Goal: Task Accomplishment & Management: Use online tool/utility

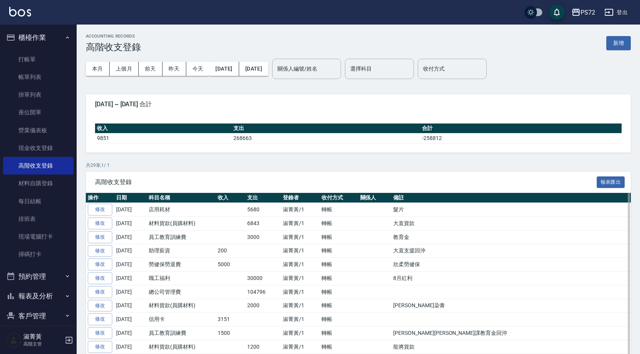
scroll to position [115, 0]
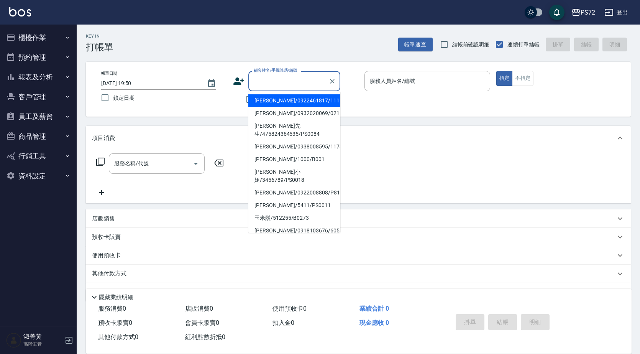
click at [266, 85] on input "顧客姓名/手機號碼/編號" at bounding box center [289, 80] width 74 height 13
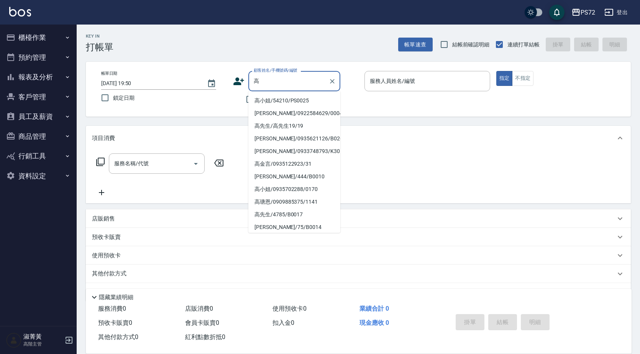
click at [278, 101] on li "高小姐/54210/PS0025" at bounding box center [294, 100] width 92 height 13
type input "高小姐/54210/PS0025"
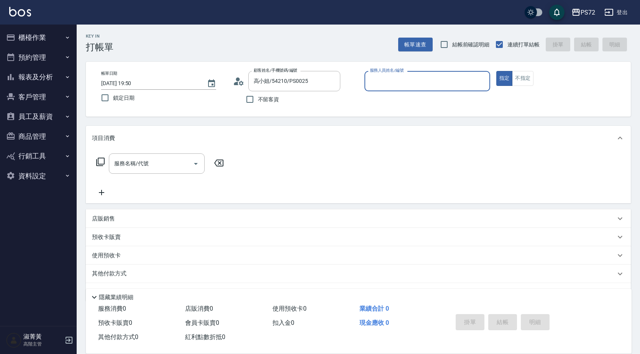
type input "kiwi-3"
click at [392, 71] on label "服務人員姓名/編號" at bounding box center [387, 70] width 34 height 6
click at [392, 74] on input "kiwi-3" at bounding box center [421, 80] width 107 height 13
click at [179, 159] on input "服務名稱/代號" at bounding box center [150, 163] width 77 height 13
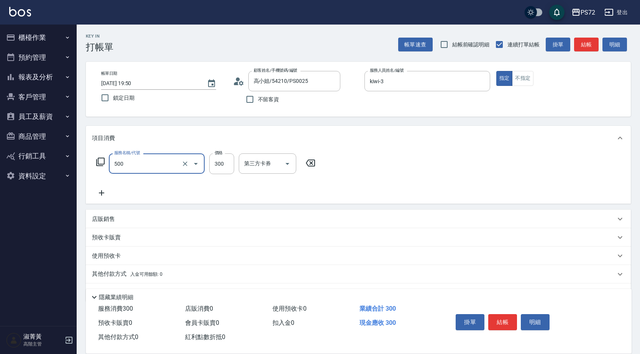
type input "洗髮(A級)(500)"
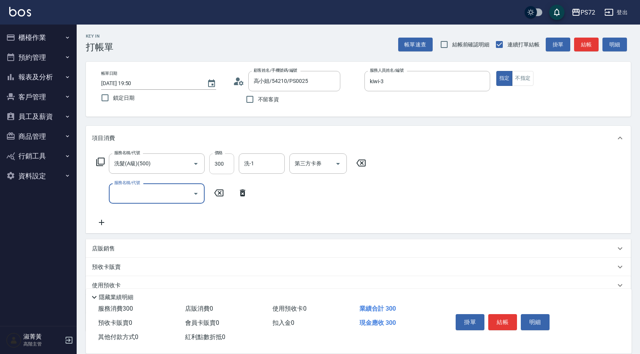
click at [219, 165] on input "300" at bounding box center [221, 163] width 25 height 21
type input "350"
type input "潤絲(802)"
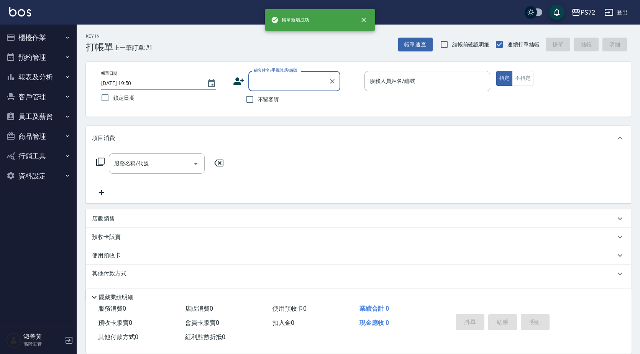
click at [281, 81] on input "顧客姓名/手機號碼/編號" at bounding box center [289, 80] width 74 height 13
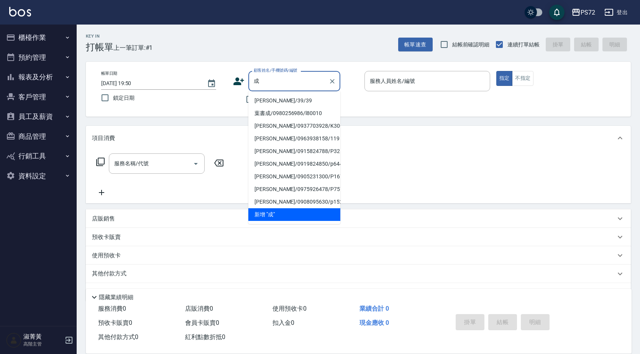
type input "程"
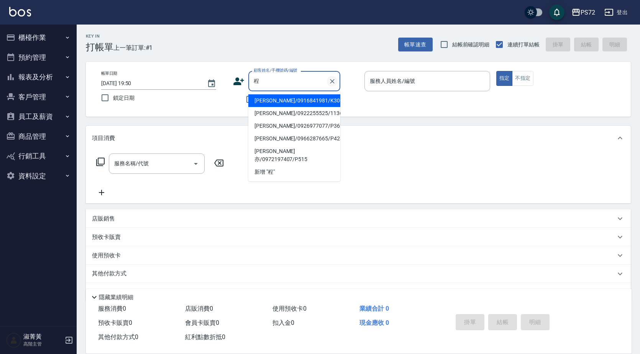
click at [335, 79] on icon "Clear" at bounding box center [333, 81] width 8 height 8
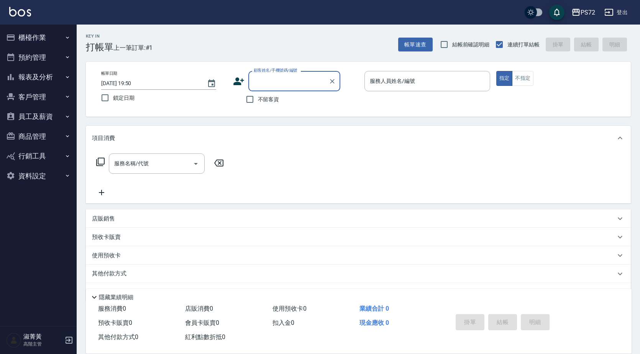
click at [300, 81] on input "顧客姓名/手機號碼/編號" at bounding box center [289, 80] width 74 height 13
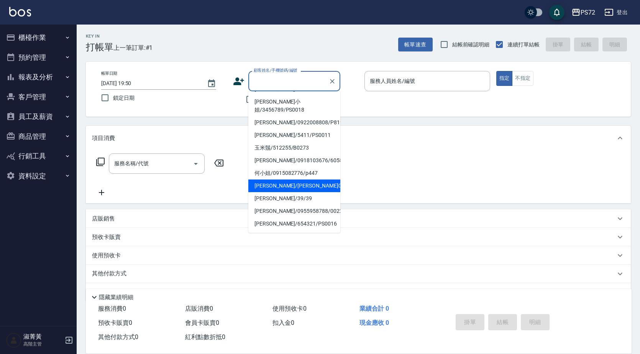
scroll to position [118, 0]
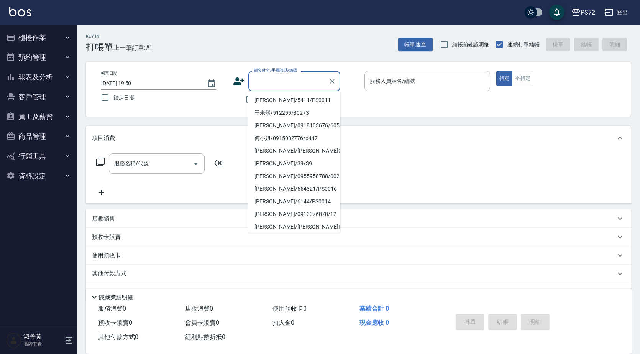
click at [286, 233] on li "[PERSON_NAME]/0928851050/5112" at bounding box center [294, 239] width 92 height 13
type input "[PERSON_NAME]/0928851050/5112"
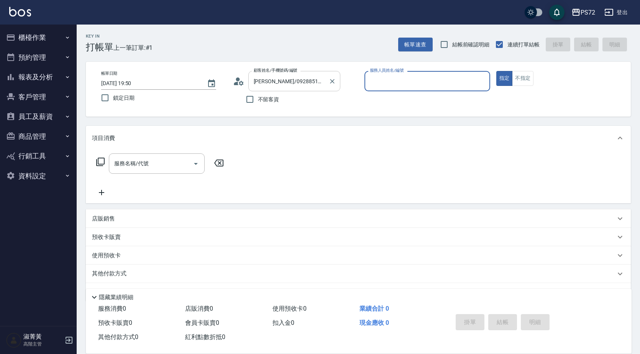
type input "[PERSON_NAME]-1"
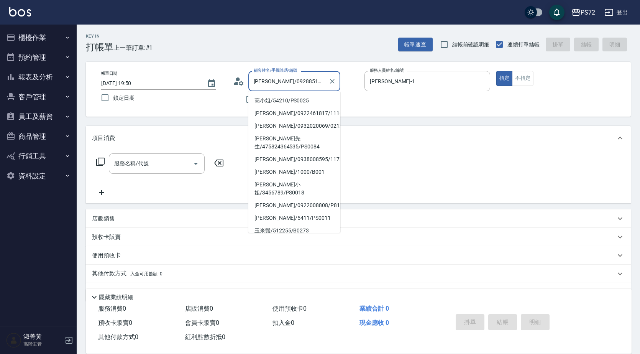
scroll to position [115, 0]
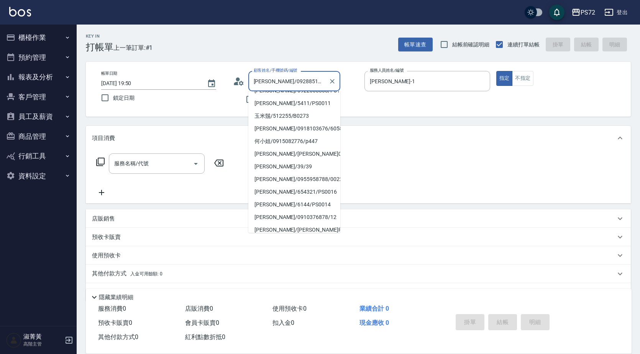
drag, startPoint x: 314, startPoint y: 80, endPoint x: 259, endPoint y: 75, distance: 55.9
click at [259, 75] on input "[PERSON_NAME]/0928851050/5112" at bounding box center [289, 80] width 74 height 13
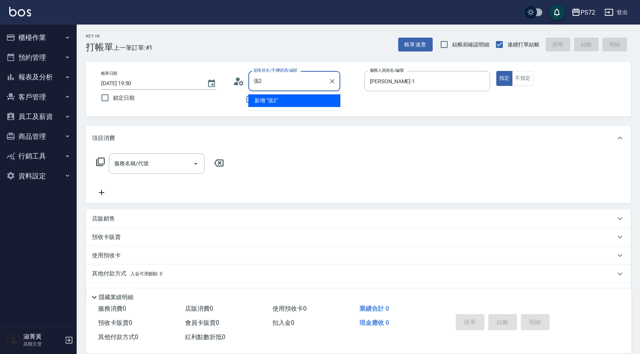
click at [291, 81] on input "張2" at bounding box center [289, 80] width 74 height 13
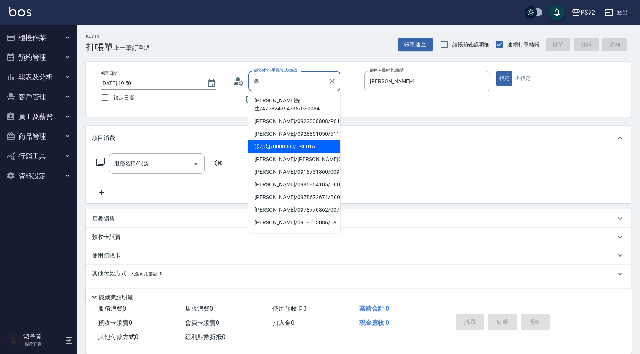
click at [304, 140] on li "張小姐/0000000/PS0015" at bounding box center [294, 146] width 92 height 13
type input "張小姐/0000000/PS0015"
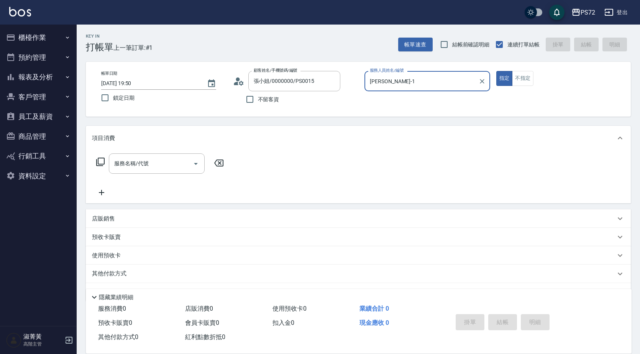
type input "kiwi-3"
click at [185, 156] on div "服務名稱/代號" at bounding box center [157, 163] width 96 height 20
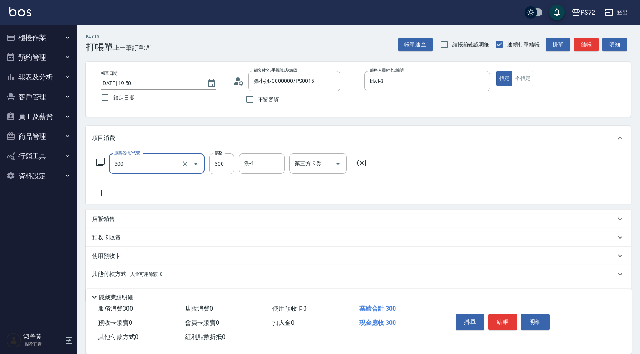
type input "洗髮(A級)(500)"
type input "350"
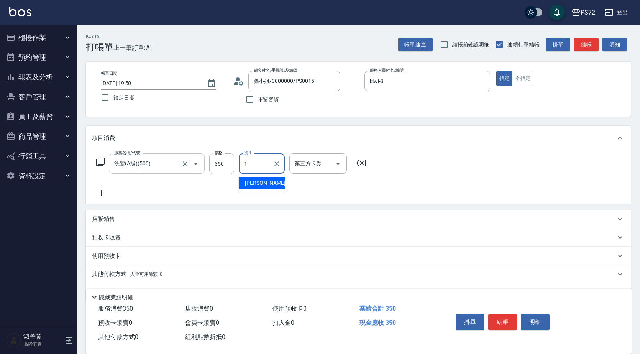
type input "[PERSON_NAME]-1"
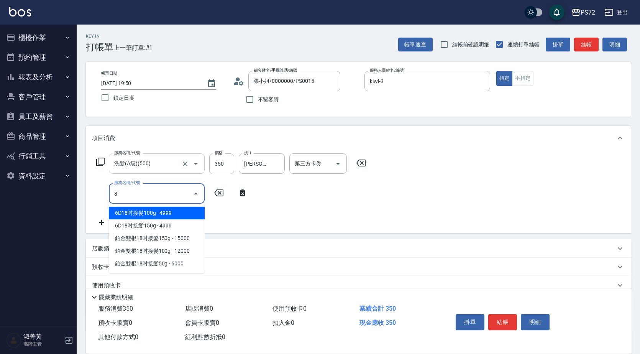
type input "80"
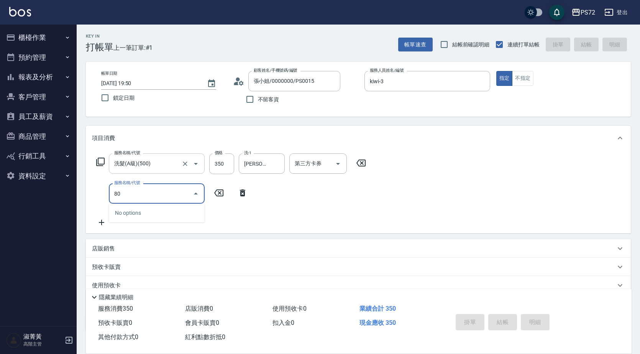
type input "[DATE] 19:51"
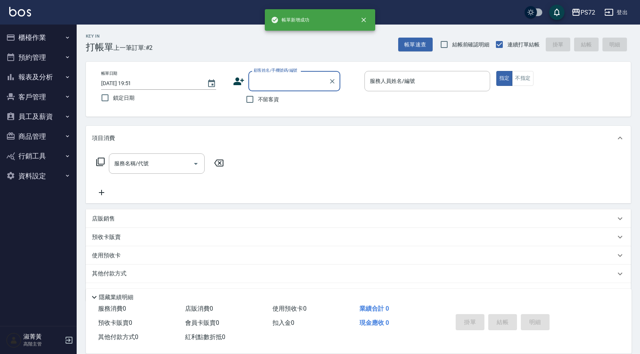
click at [42, 43] on button "櫃檯作業" at bounding box center [38, 38] width 71 height 20
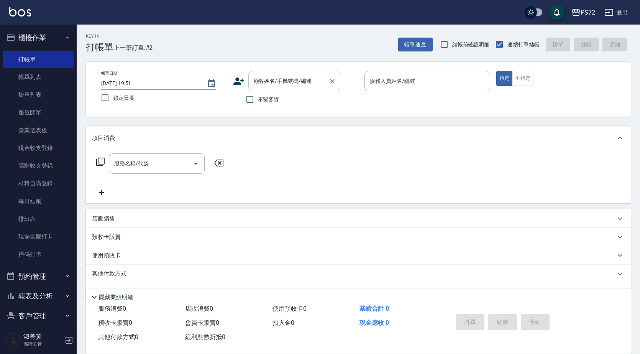
click at [299, 86] on input "顧客姓名/手機號碼/編號" at bounding box center [289, 80] width 74 height 13
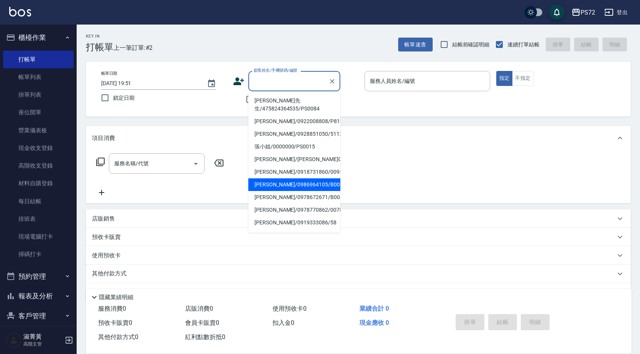
scroll to position [118, 0]
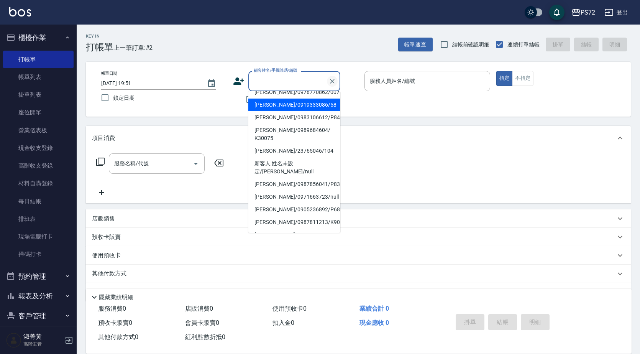
click at [334, 81] on icon "Clear" at bounding box center [333, 81] width 8 height 8
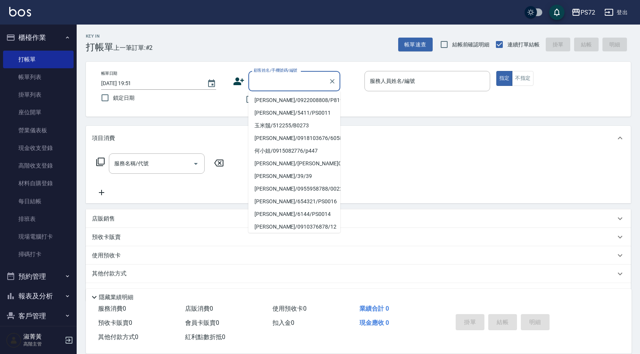
click at [307, 78] on input "顧客姓名/手機號碼/編號" at bounding box center [289, 80] width 74 height 13
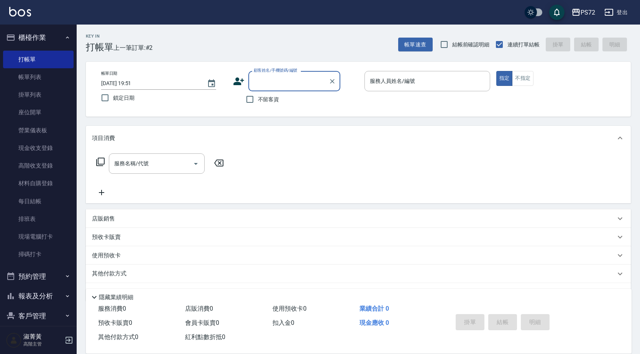
click at [307, 78] on input "顧客姓名/手機號碼/編號" at bounding box center [289, 80] width 74 height 13
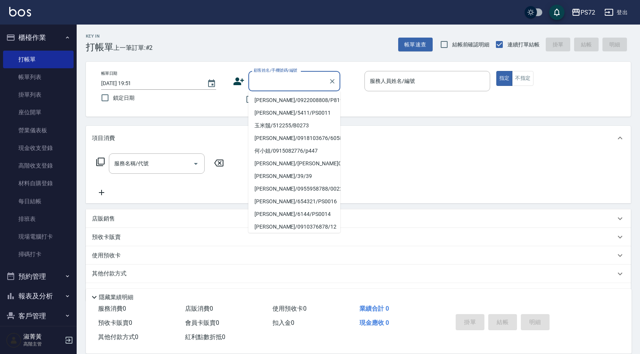
click at [280, 233] on li "[PERSON_NAME]/[PERSON_NAME]P94/P94" at bounding box center [294, 239] width 92 height 13
type input "[PERSON_NAME]/[PERSON_NAME]P94/P94"
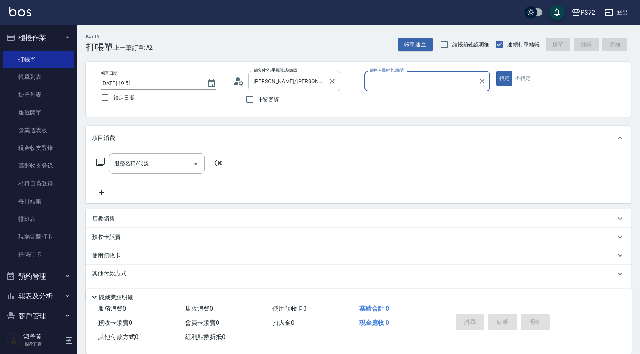
type input "[PERSON_NAME]-1"
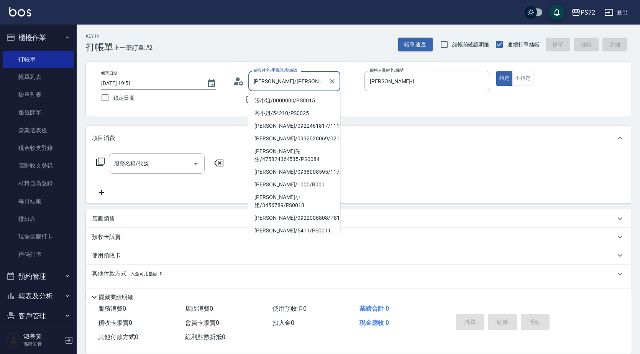
scroll to position [115, 0]
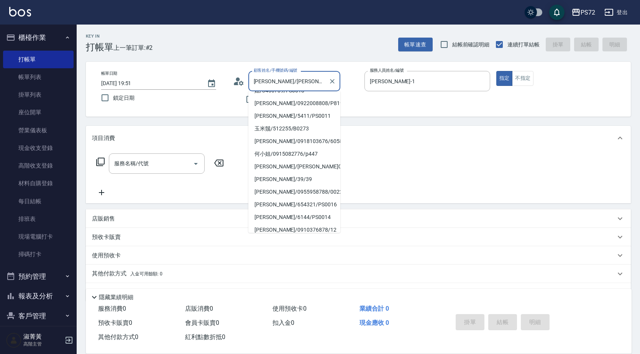
drag, startPoint x: 311, startPoint y: 83, endPoint x: 261, endPoint y: 77, distance: 50.2
click at [261, 77] on input "[PERSON_NAME]/[PERSON_NAME]P94/P94" at bounding box center [289, 80] width 74 height 13
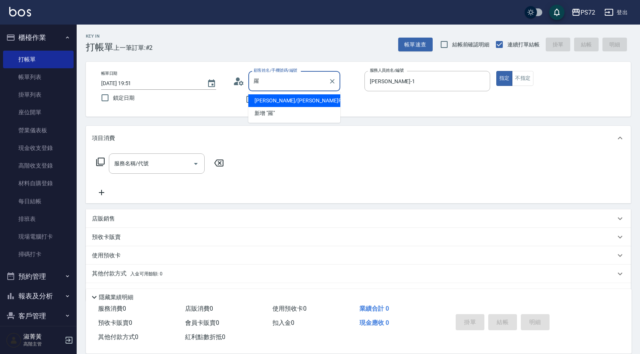
scroll to position [0, 0]
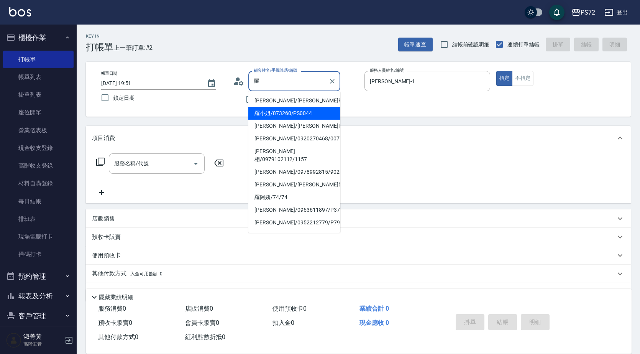
click at [281, 113] on li "羅小姐/873260/PS0044" at bounding box center [294, 113] width 92 height 13
type input "羅小姐/873260/PS0044"
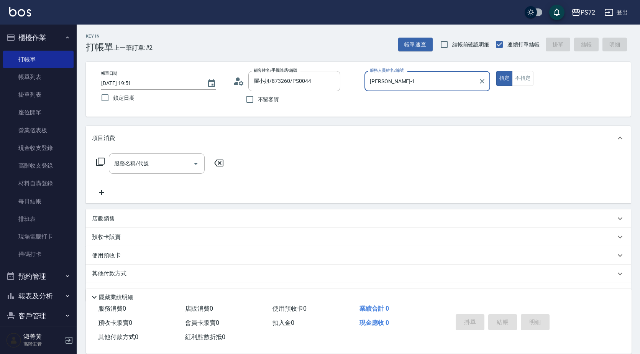
type input "kiwi-3"
click at [405, 81] on input "kiwi-3" at bounding box center [421, 80] width 107 height 13
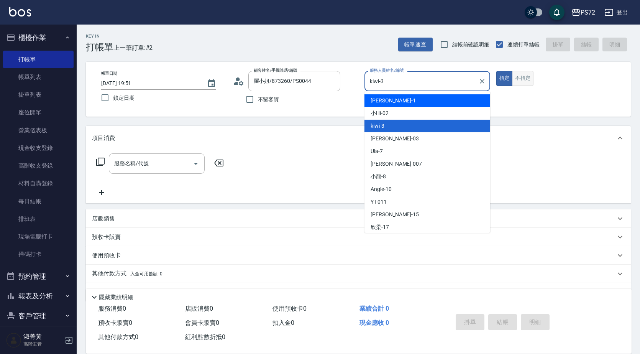
click at [515, 80] on button "不指定" at bounding box center [522, 78] width 21 height 15
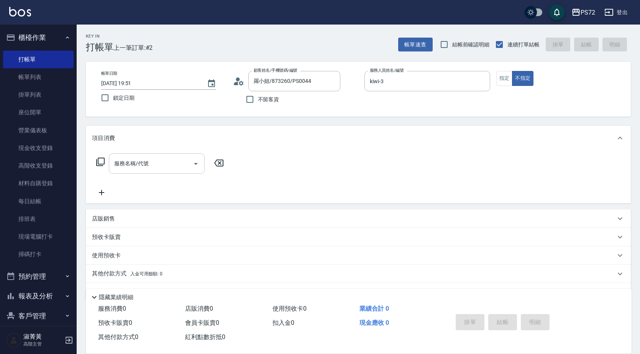
click at [138, 167] on div "服務名稱/代號 服務名稱/代號" at bounding box center [157, 163] width 96 height 20
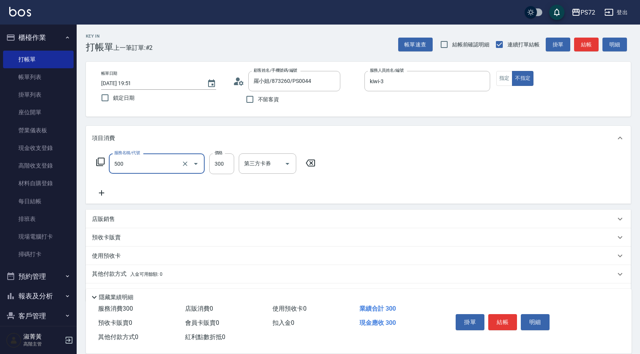
type input "洗髮(A級)(500)"
type input "350"
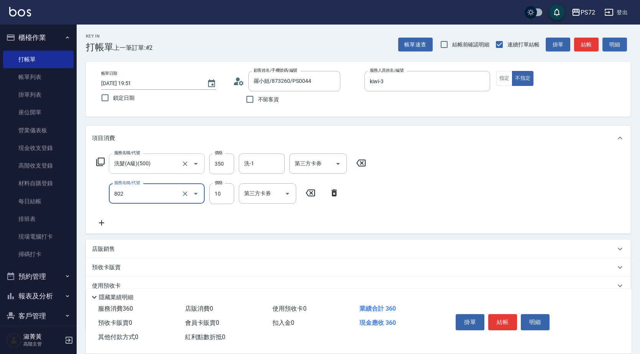
type input "潤絲(802)"
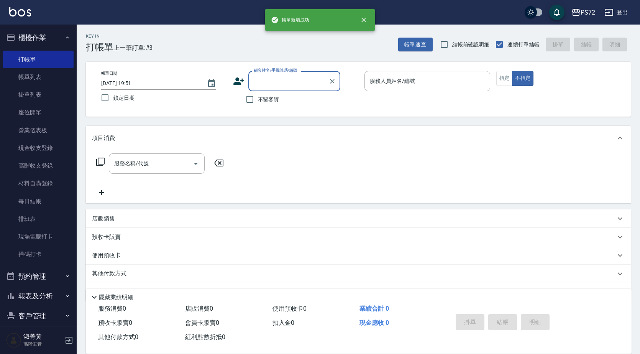
click at [286, 84] on input "顧客姓名/手機號碼/編號" at bounding box center [289, 80] width 74 height 13
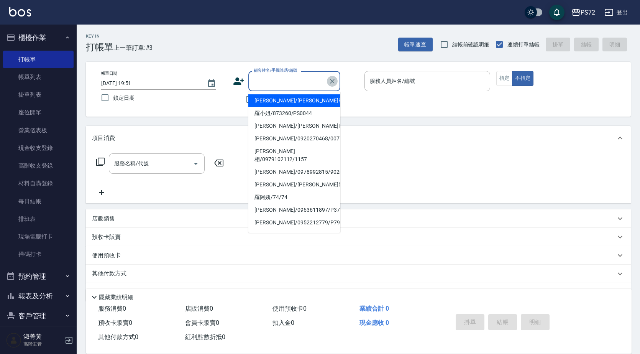
click at [337, 78] on button "Clear" at bounding box center [332, 81] width 11 height 11
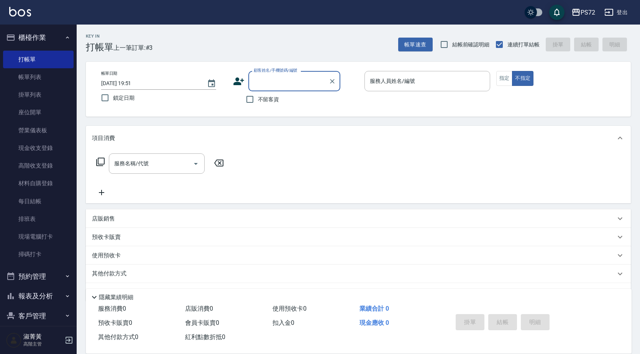
click at [302, 80] on input "顧客姓名/手機號碼/編號" at bounding box center [289, 80] width 74 height 13
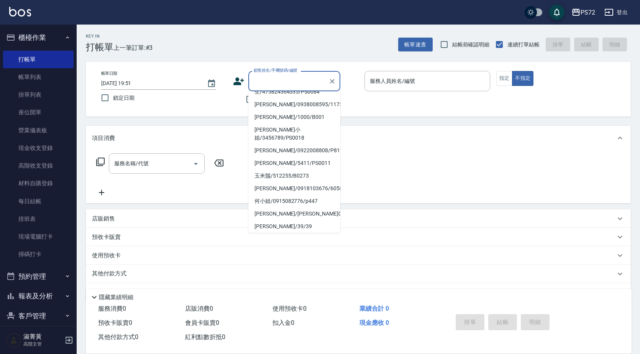
scroll to position [118, 0]
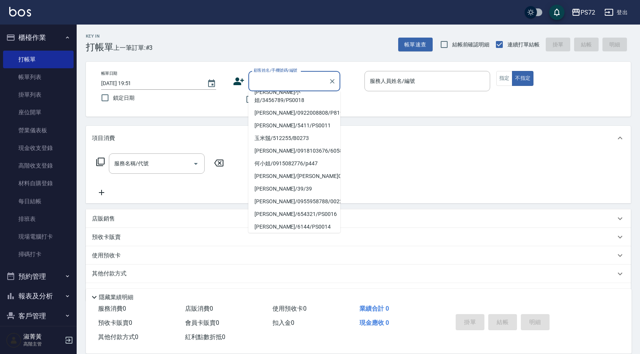
click at [270, 233] on li "[PERSON_NAME]/0910376878/12" at bounding box center [294, 239] width 92 height 13
type input "[PERSON_NAME]/0910376878/12"
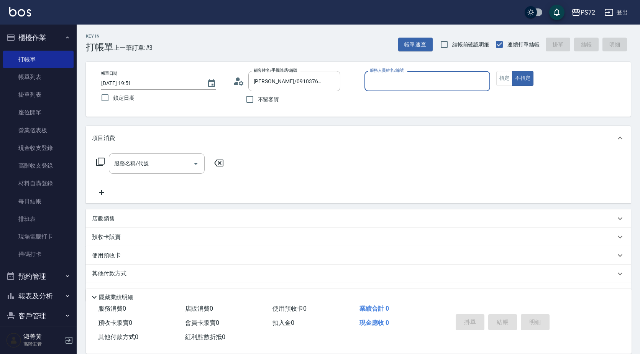
type input "[PERSON_NAME]-1"
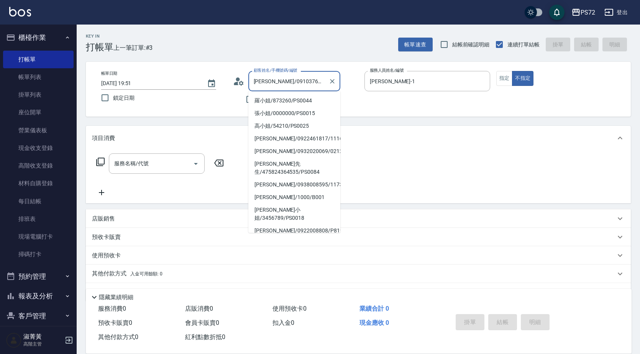
scroll to position [115, 0]
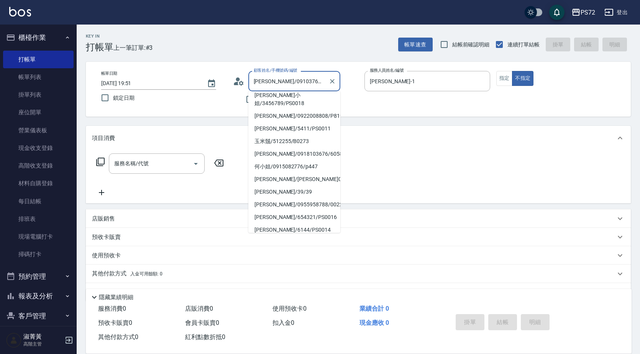
drag, startPoint x: 315, startPoint y: 84, endPoint x: 260, endPoint y: 84, distance: 54.5
click at [260, 84] on input "[PERSON_NAME]/0910376878/12" at bounding box center [289, 80] width 74 height 13
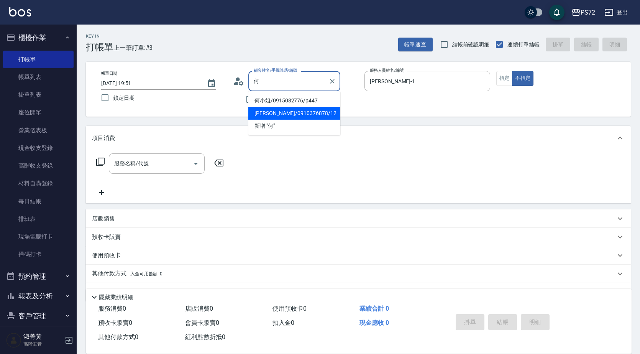
scroll to position [0, 0]
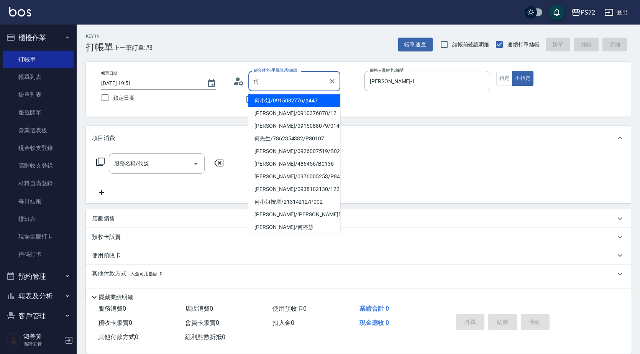
click at [287, 101] on li "何小姐/0915082776/p447" at bounding box center [294, 100] width 92 height 13
type input "何小姐/0915082776/p447"
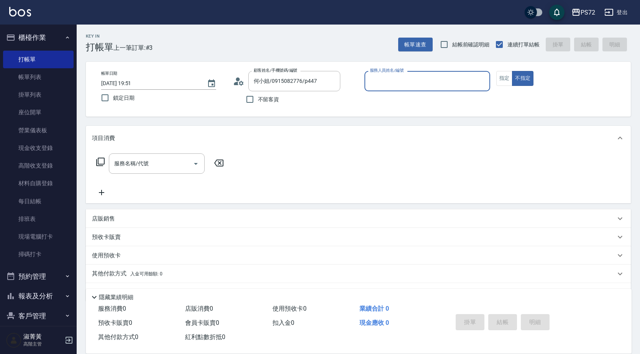
click at [416, 84] on input "服務人員姓名/編號" at bounding box center [427, 80] width 119 height 13
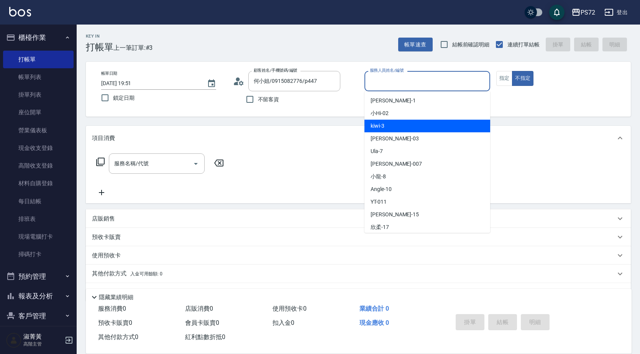
click at [407, 125] on div "kiwi -3" at bounding box center [428, 126] width 126 height 13
type input "kiwi-3"
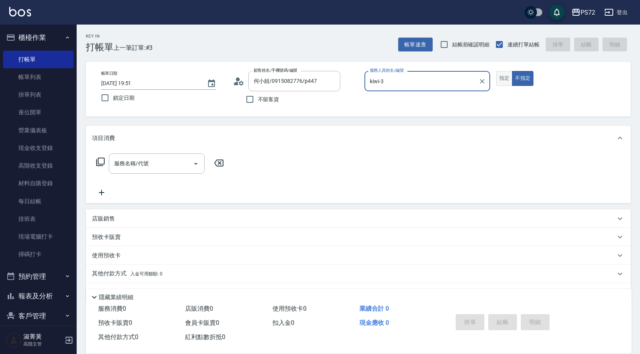
click at [511, 77] on button "指定" at bounding box center [505, 78] width 16 height 15
click at [157, 168] on input "服務名稱/代號" at bounding box center [150, 163] width 77 height 13
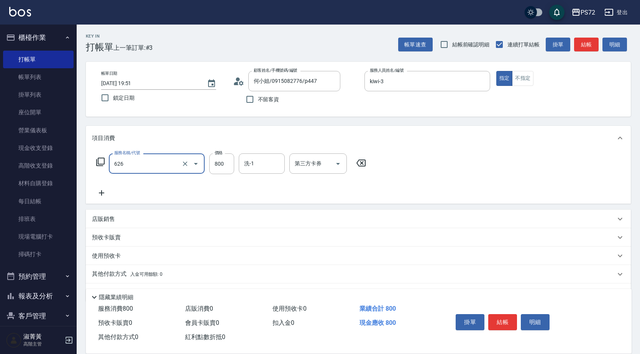
type input "去脂泥膠(626)"
type input "1000"
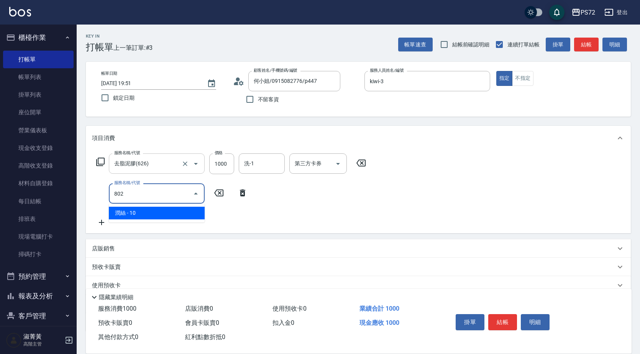
type input "潤絲(802)"
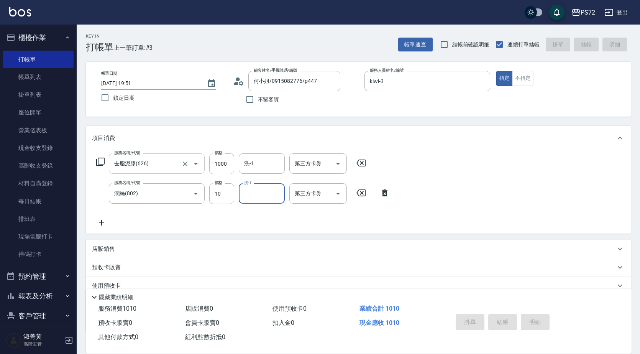
type input "[DATE] 19:52"
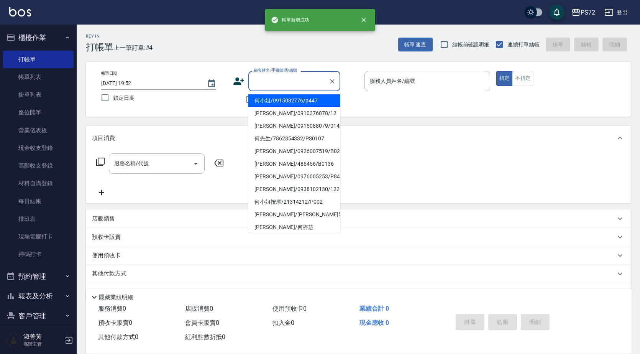
click at [285, 83] on input "顧客姓名/手機號碼/編號" at bounding box center [289, 80] width 74 height 13
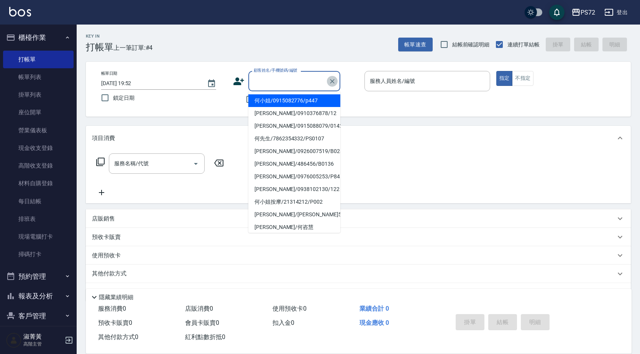
click at [329, 80] on icon "Clear" at bounding box center [333, 81] width 8 height 8
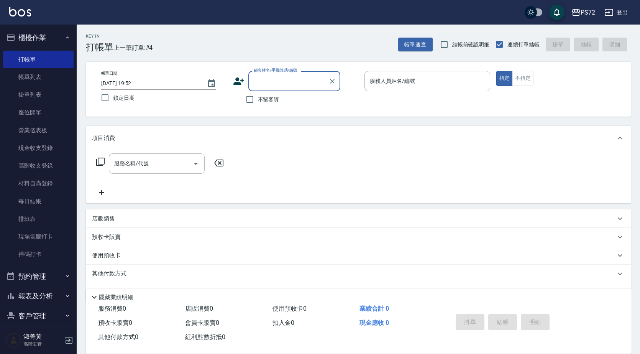
click at [296, 79] on input "顧客姓名/手機號碼/編號" at bounding box center [289, 80] width 74 height 13
click at [293, 79] on input "顧客姓名/手機號碼/編號" at bounding box center [289, 80] width 74 height 13
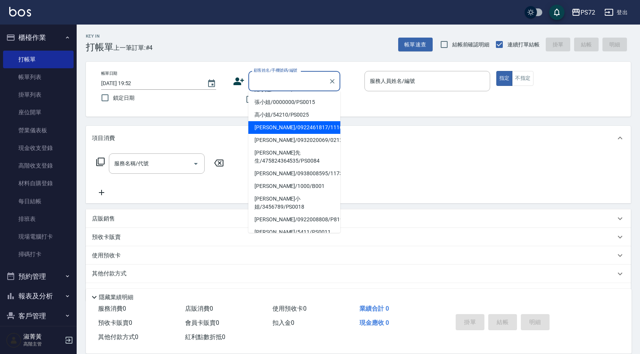
scroll to position [118, 0]
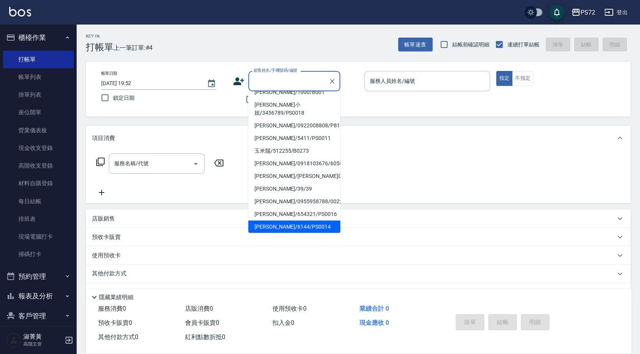
click at [280, 220] on li "[PERSON_NAME]/6144/PS0014" at bounding box center [294, 226] width 92 height 13
type input "[PERSON_NAME]/6144/PS0014"
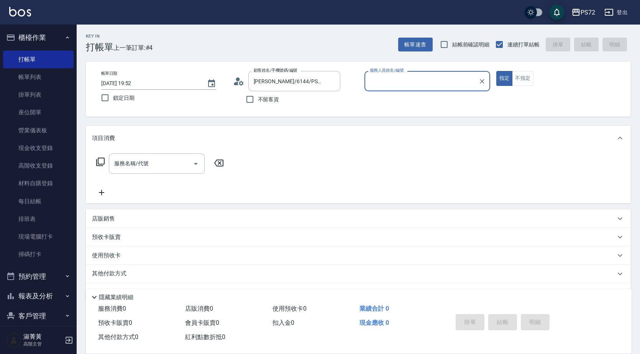
type input "小Hi-02"
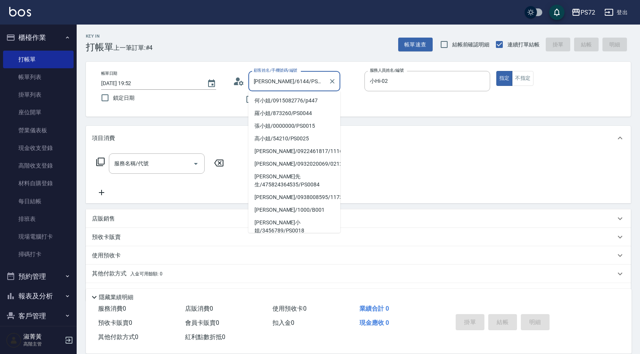
scroll to position [102, 0]
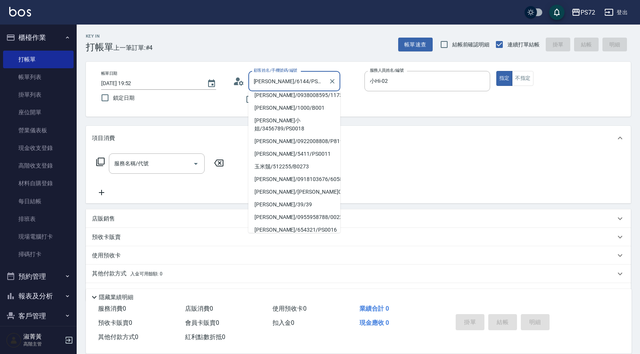
drag, startPoint x: 307, startPoint y: 84, endPoint x: 261, endPoint y: 82, distance: 45.7
click at [261, 82] on input "[PERSON_NAME]/6144/PS0014" at bounding box center [289, 80] width 74 height 13
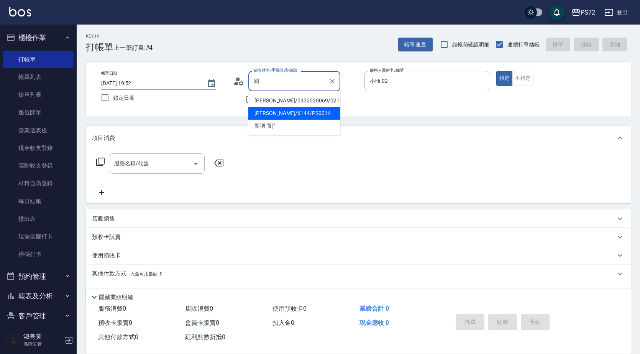
scroll to position [0, 0]
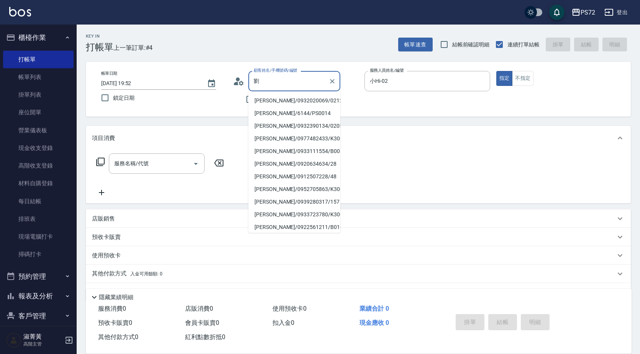
click at [288, 103] on li "[PERSON_NAME]/0932020069/0212" at bounding box center [294, 100] width 92 height 13
type input "[PERSON_NAME]/0932020069/0212"
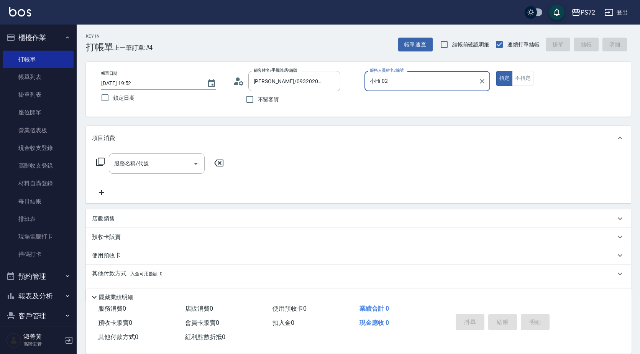
click at [401, 84] on input "小Hi-02" at bounding box center [421, 80] width 107 height 13
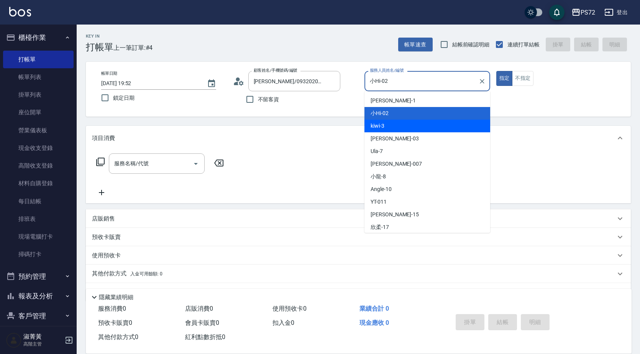
click at [387, 131] on div "kiwi -3" at bounding box center [428, 126] width 126 height 13
type input "kiwi-3"
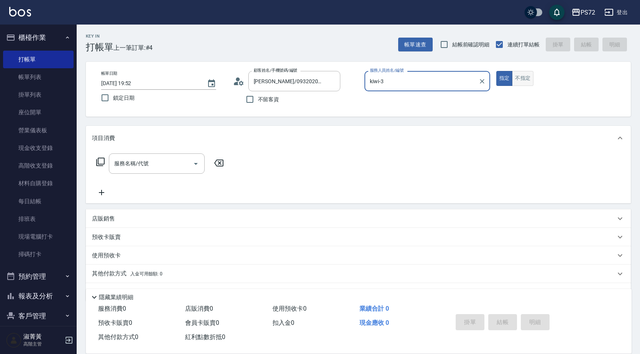
click at [524, 78] on button "不指定" at bounding box center [522, 78] width 21 height 15
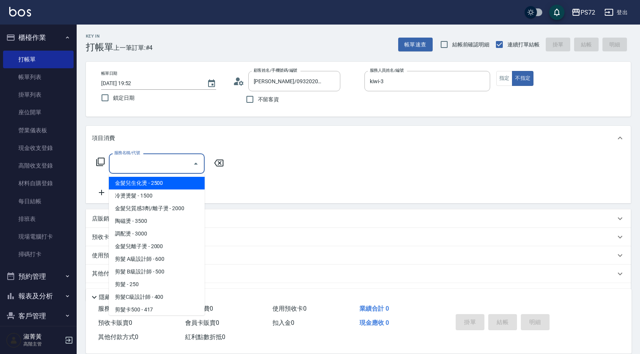
click at [138, 158] on div "服務名稱/代號 服務名稱/代號" at bounding box center [157, 163] width 96 height 20
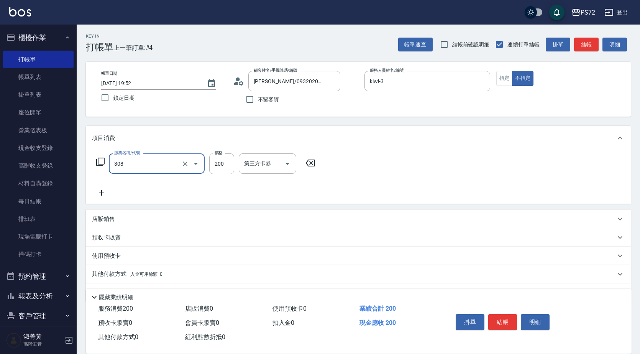
type input "學生剪髮(UP)(308)"
type input "350"
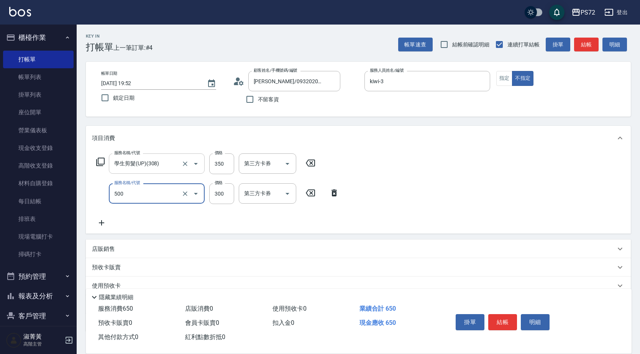
type input "洗髮(A級)(500)"
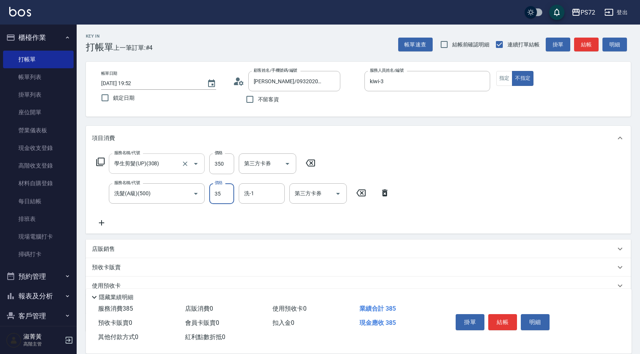
type input "350"
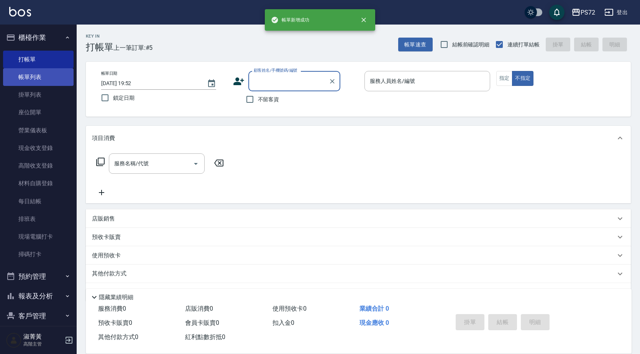
click at [52, 76] on link "帳單列表" at bounding box center [38, 77] width 71 height 18
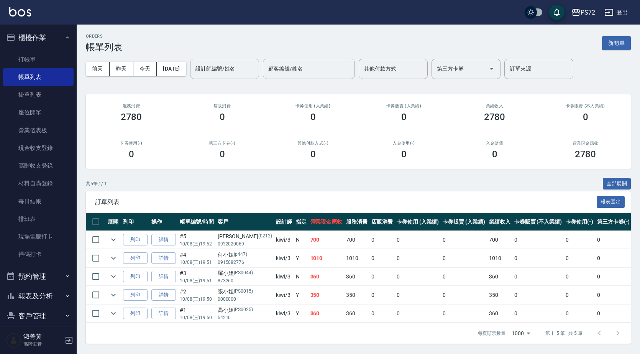
scroll to position [88, 0]
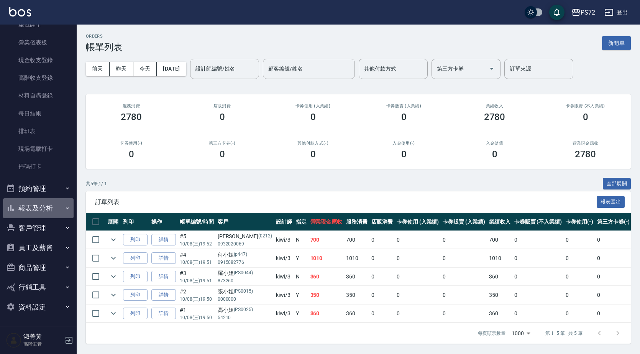
click at [48, 212] on button "報表及分析" at bounding box center [38, 208] width 71 height 20
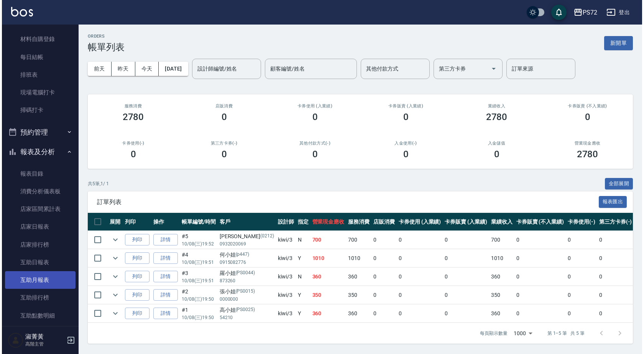
scroll to position [203, 0]
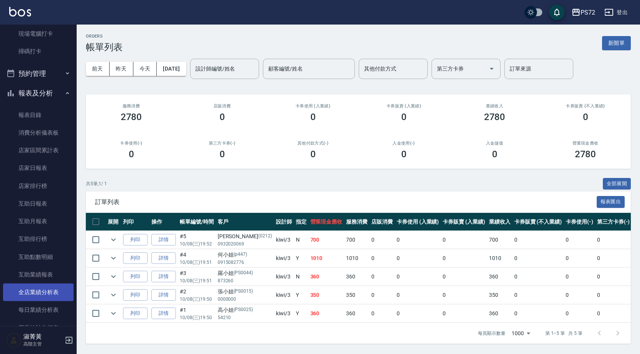
click at [51, 293] on link "全店業績分析表" at bounding box center [38, 292] width 71 height 18
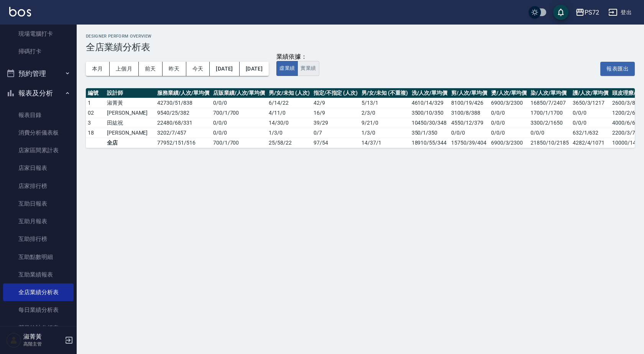
click at [319, 72] on button "實業績" at bounding box center [308, 68] width 21 height 15
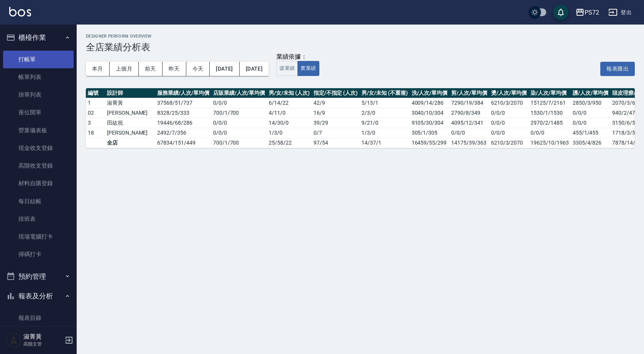
click at [46, 58] on link "打帳單" at bounding box center [38, 60] width 71 height 18
